Goal: Information Seeking & Learning: Learn about a topic

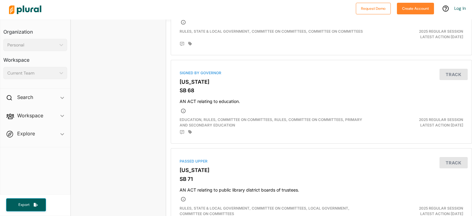
scroll to position [1003, 0]
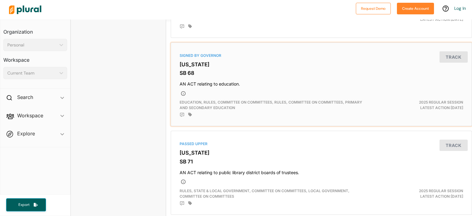
click at [216, 104] on span "Education, Rules, Committee On Committees, Rules, Committee on Committees, Prim…" at bounding box center [270, 105] width 182 height 10
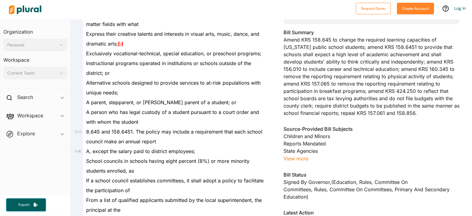
scroll to position [171, 0]
